Goal: Check status: Check status

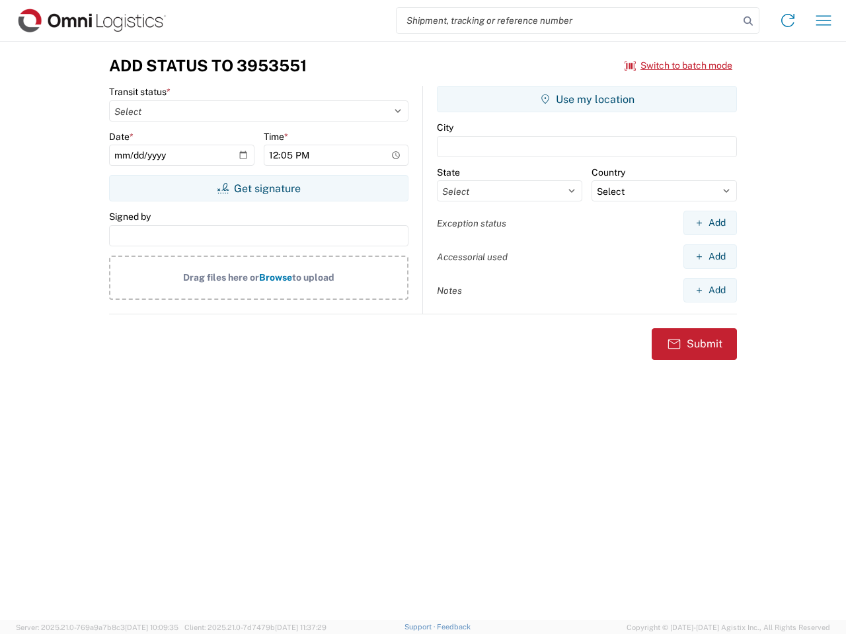
click at [567, 20] on input "search" at bounding box center [567, 20] width 342 height 25
click at [748, 21] on icon at bounding box center [748, 21] width 18 height 18
click at [787, 20] on icon at bounding box center [787, 20] width 21 height 21
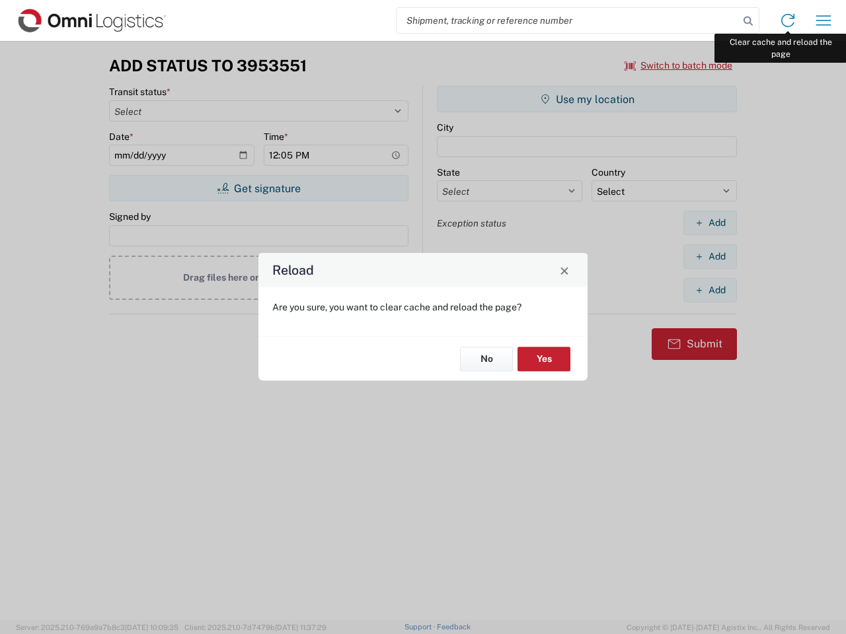
click at [823, 20] on div "Reload Are you sure, you want to clear cache and reload the page? No Yes" at bounding box center [423, 317] width 846 height 634
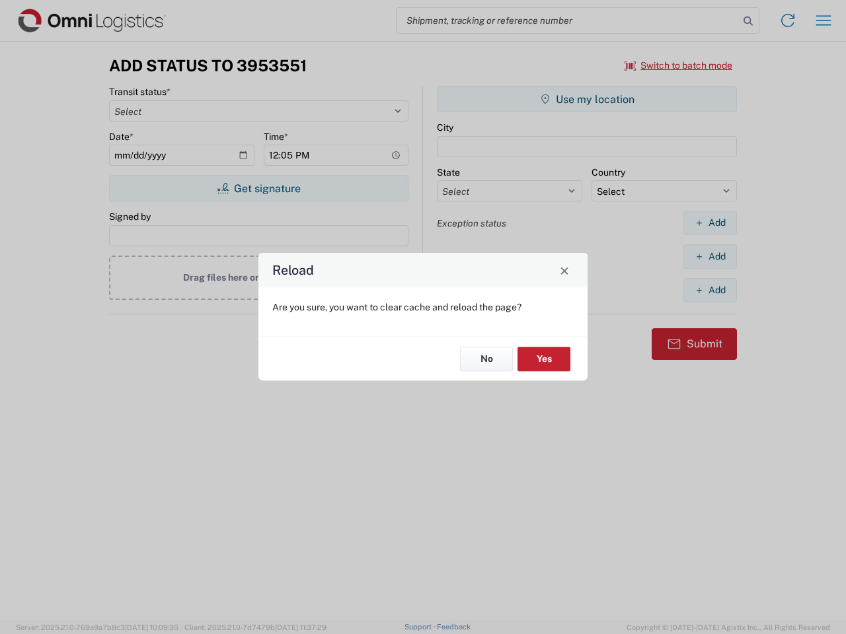
click at [678, 65] on div "Reload Are you sure, you want to clear cache and reload the page? No Yes" at bounding box center [423, 317] width 846 height 634
click at [258, 188] on div "Reload Are you sure, you want to clear cache and reload the page? No Yes" at bounding box center [423, 317] width 846 height 634
click at [587, 99] on div "Reload Are you sure, you want to clear cache and reload the page? No Yes" at bounding box center [423, 317] width 846 height 634
click at [709, 223] on div "Reload Are you sure, you want to clear cache and reload the page? No Yes" at bounding box center [423, 317] width 846 height 634
click at [709, 256] on div "Reload Are you sure, you want to clear cache and reload the page? No Yes" at bounding box center [423, 317] width 846 height 634
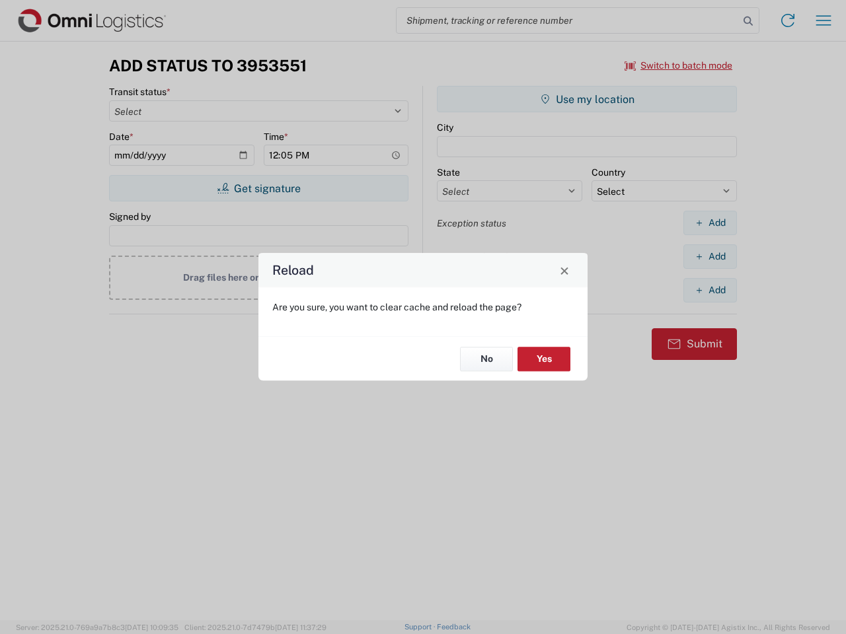
click at [709, 290] on div "Reload Are you sure, you want to clear cache and reload the page? No Yes" at bounding box center [423, 317] width 846 height 634
